Goal: Information Seeking & Learning: Learn about a topic

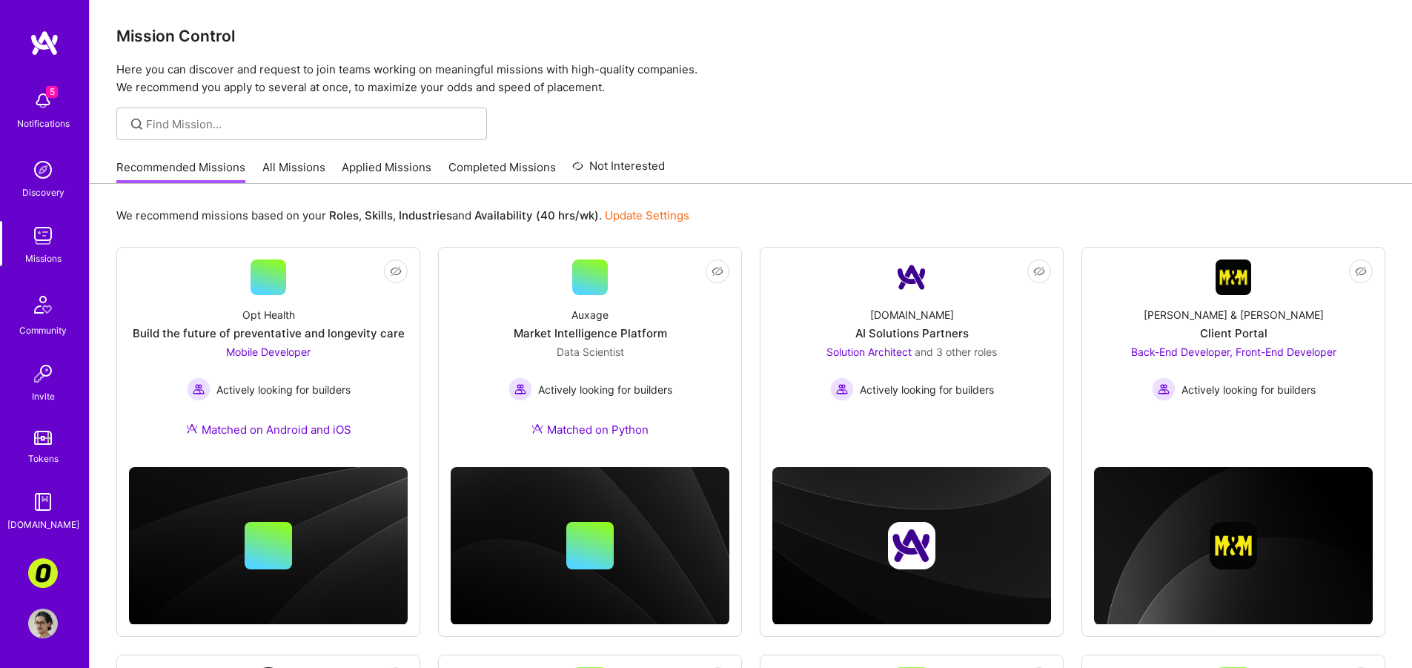
click at [303, 171] on link "All Missions" at bounding box center [293, 171] width 63 height 24
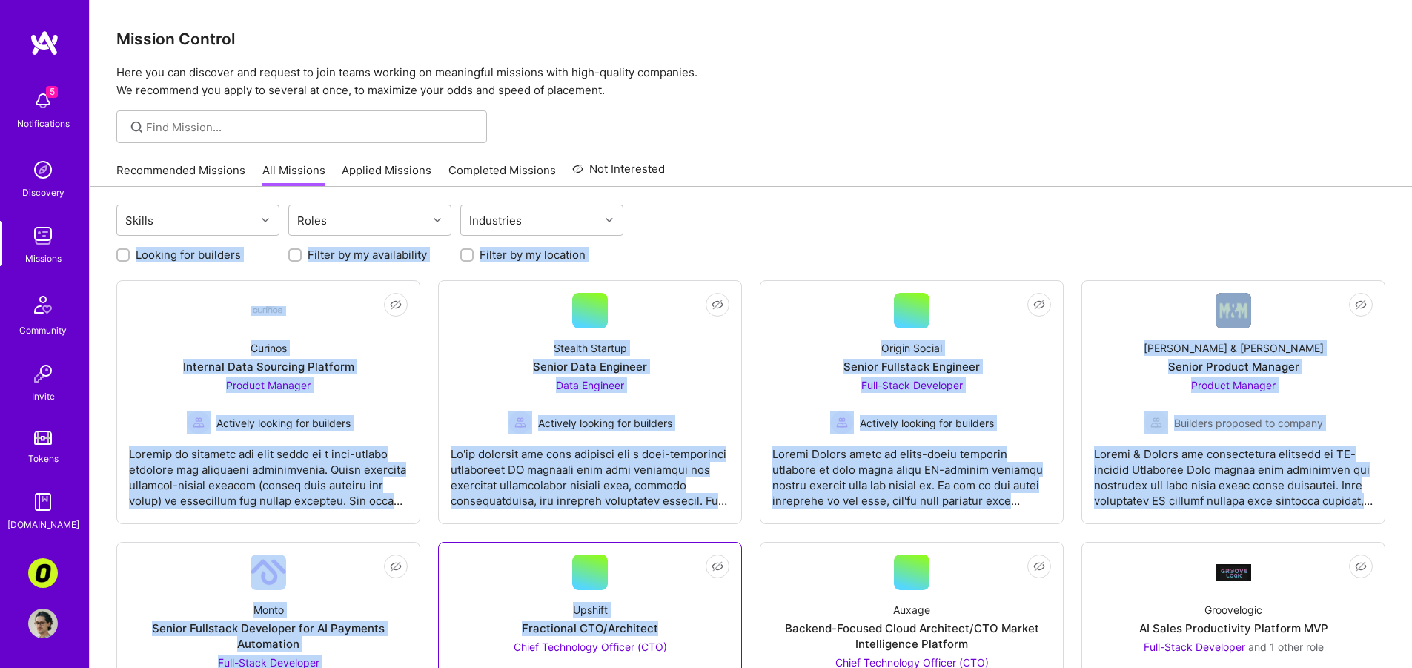
drag, startPoint x: 732, startPoint y: 245, endPoint x: 739, endPoint y: 571, distance: 326.2
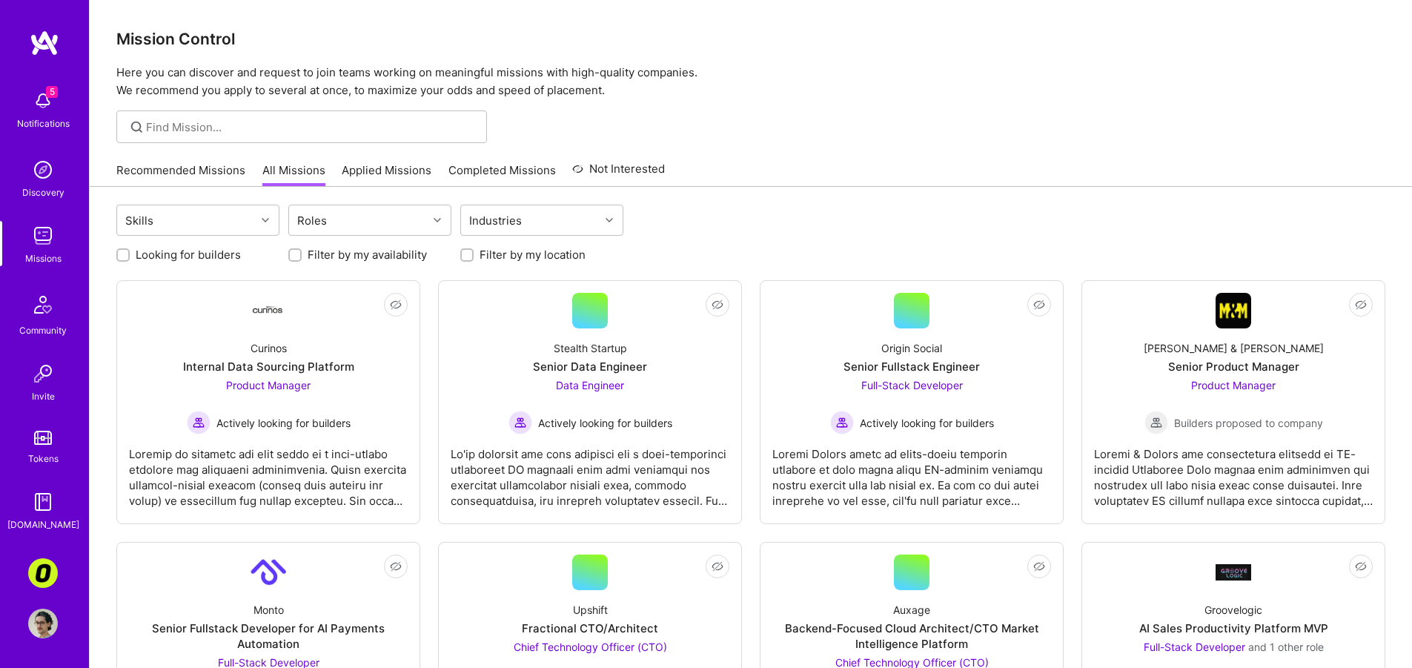
click at [33, 82] on div "5 Notifications Discovery Missions Community Invite Tokens [DOMAIN_NAME]" at bounding box center [44, 284] width 89 height 508
click at [42, 100] on img at bounding box center [43, 101] width 30 height 30
drag, startPoint x: 767, startPoint y: 218, endPoint x: 772, endPoint y: 228, distance: 11.6
